Goal: Communication & Community: Answer question/provide support

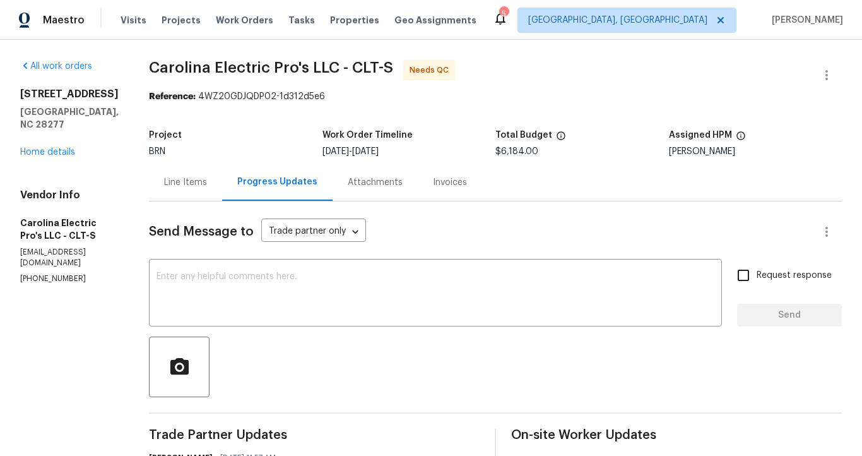
click at [207, 180] on div "Line Items" at bounding box center [185, 182] width 43 height 13
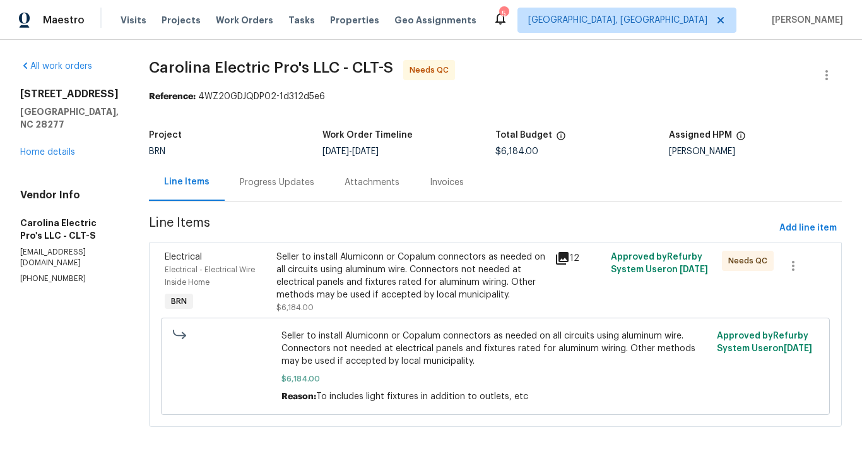
click at [279, 186] on div "Progress Updates" at bounding box center [277, 182] width 74 height 13
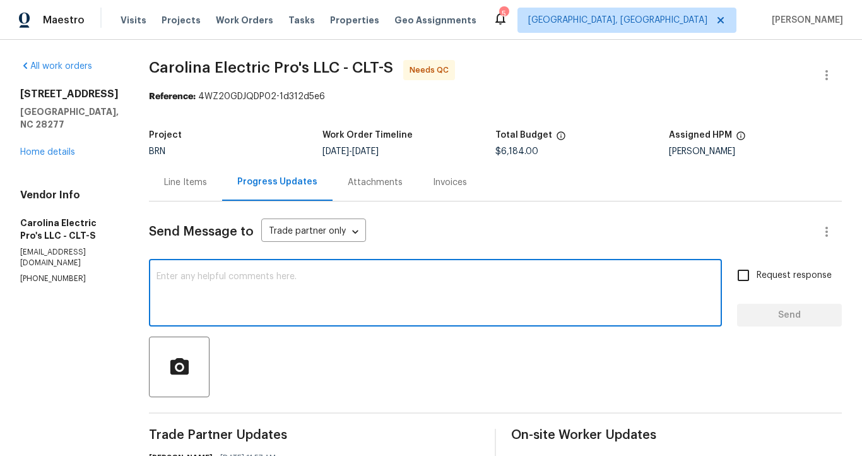
click at [247, 285] on textarea at bounding box center [436, 294] width 558 height 44
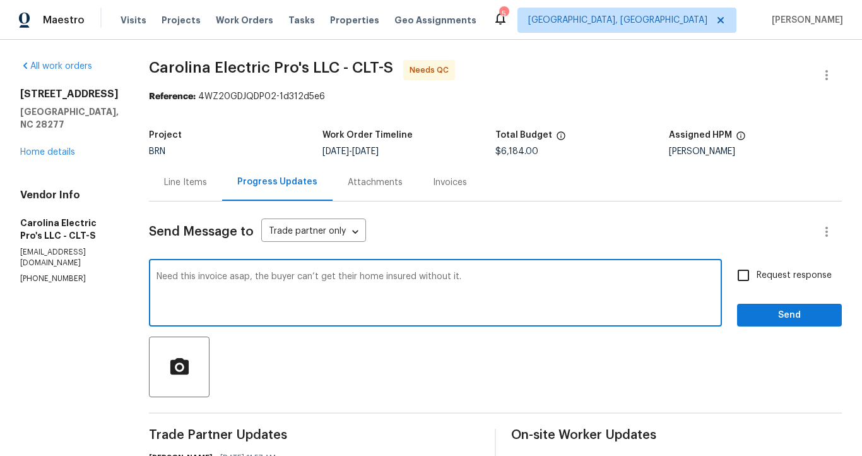
type textarea "Need this invoice asap, the buyer can’t get their home insured without it."
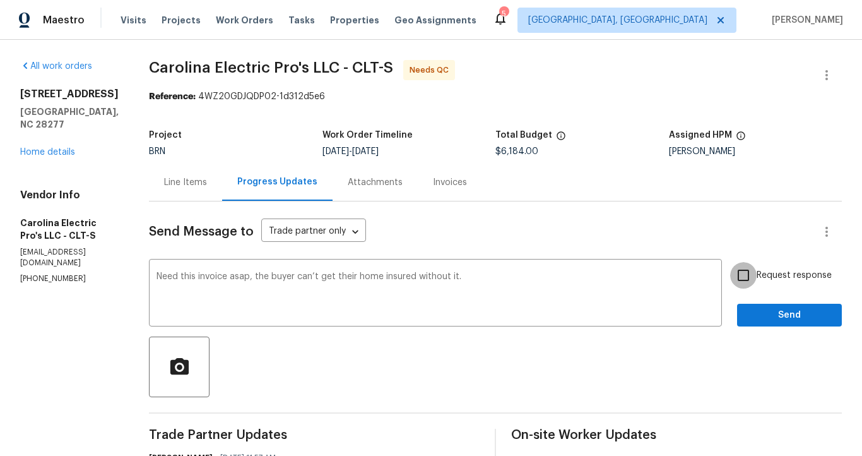
click at [735, 274] on input "Request response" at bounding box center [743, 275] width 27 height 27
checkbox input "true"
click at [754, 317] on span "Send" at bounding box center [789, 315] width 85 height 16
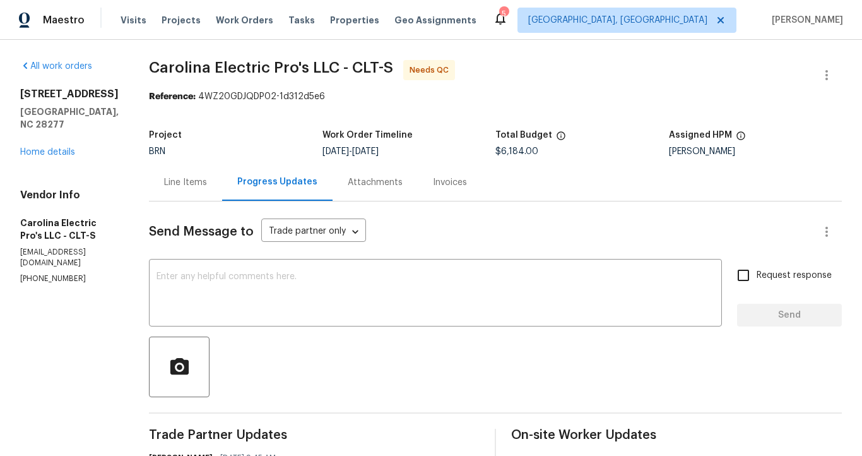
click at [460, 175] on div "Invoices" at bounding box center [450, 181] width 64 height 37
